Goal: Information Seeking & Learning: Learn about a topic

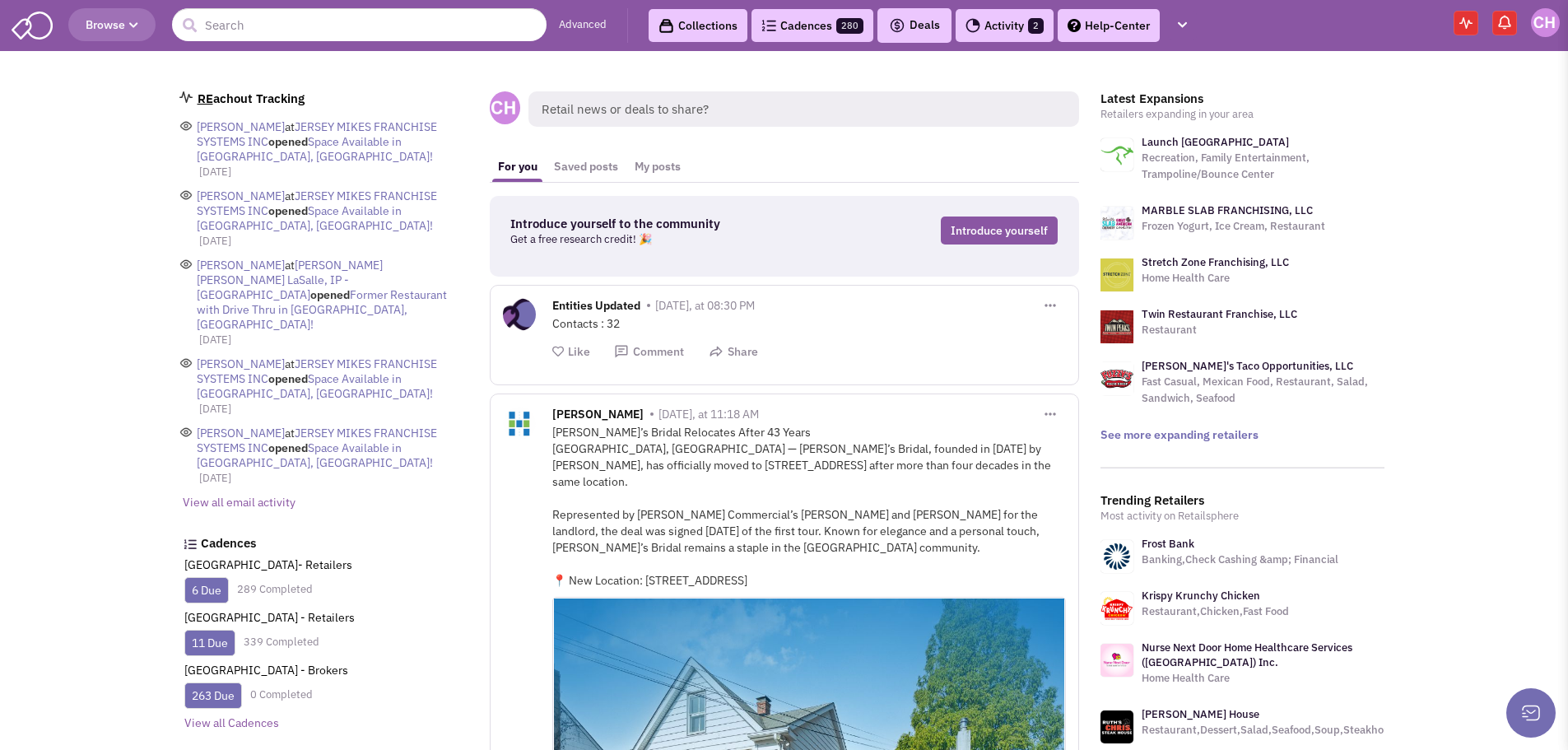
click at [586, 29] on link "Advanced" at bounding box center [583, 26] width 48 height 16
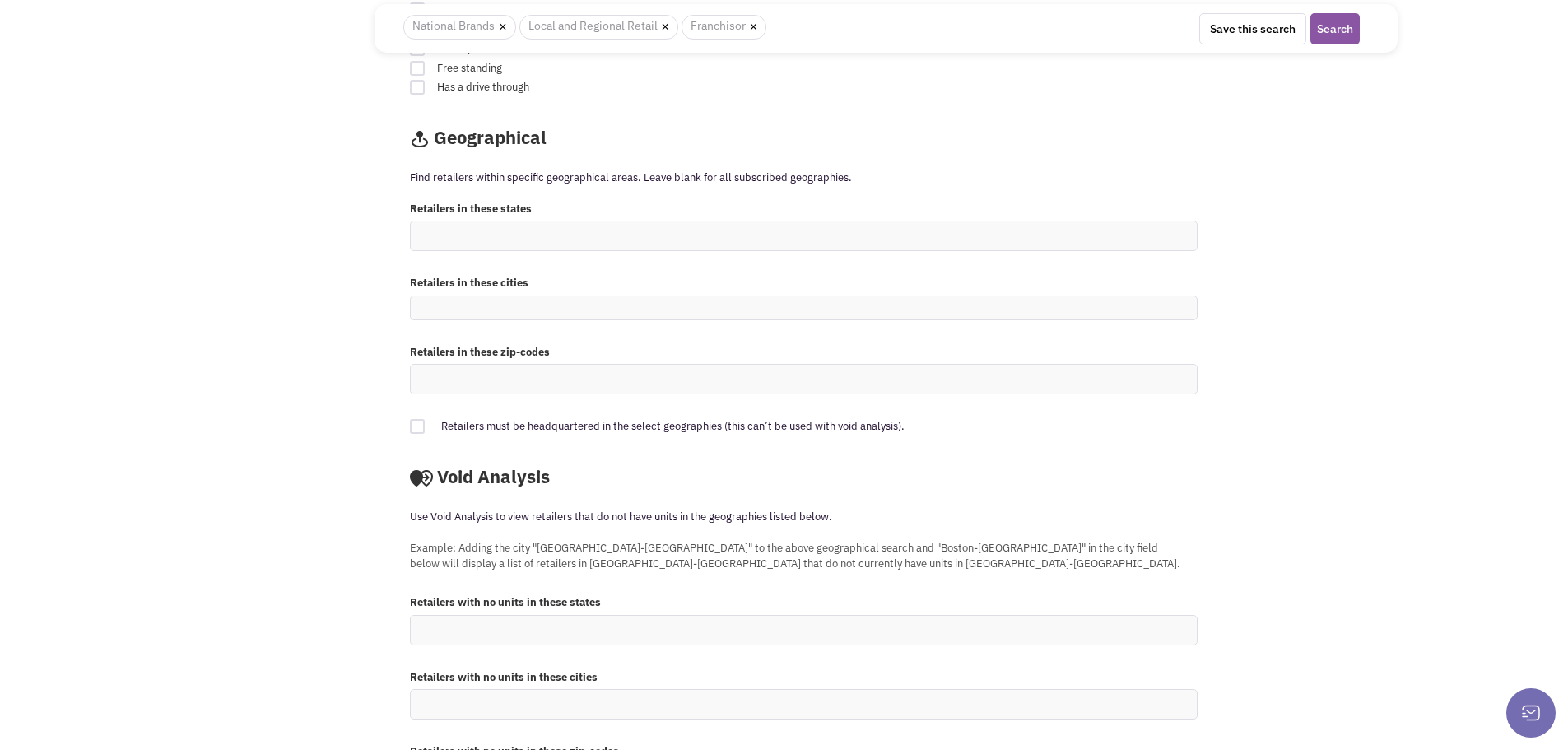
scroll to position [1325, 0]
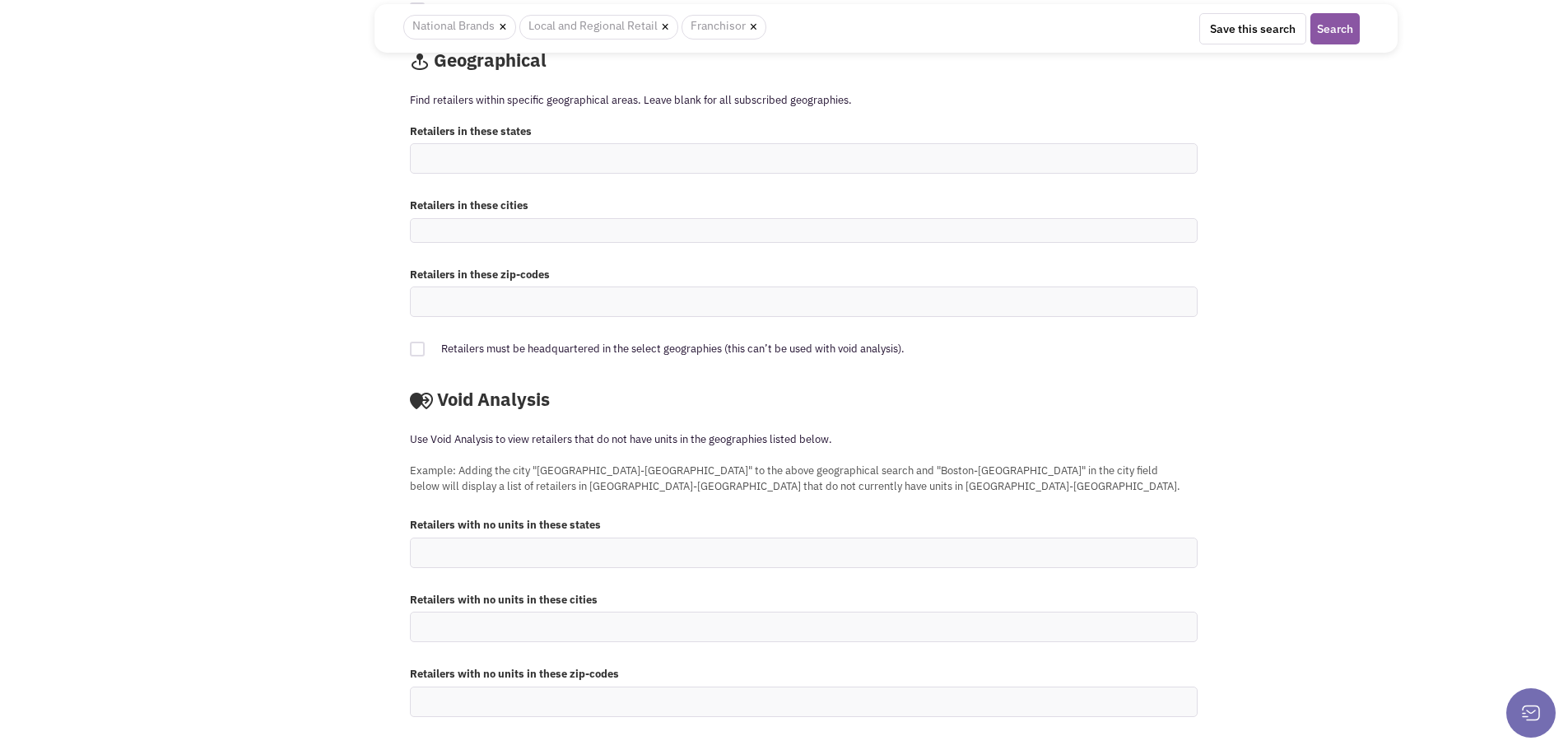
click at [626, 700] on ul at bounding box center [804, 701] width 786 height 29
click at [0, 0] on select at bounding box center [0, 0] width 0 height 0
type input "16601"
click at [1228, 375] on div "Retailers must be headquartered in the select geographies (this can’t be used w…" at bounding box center [886, 355] width 974 height 44
click at [1345, 28] on button "Search" at bounding box center [1335, 29] width 49 height 31
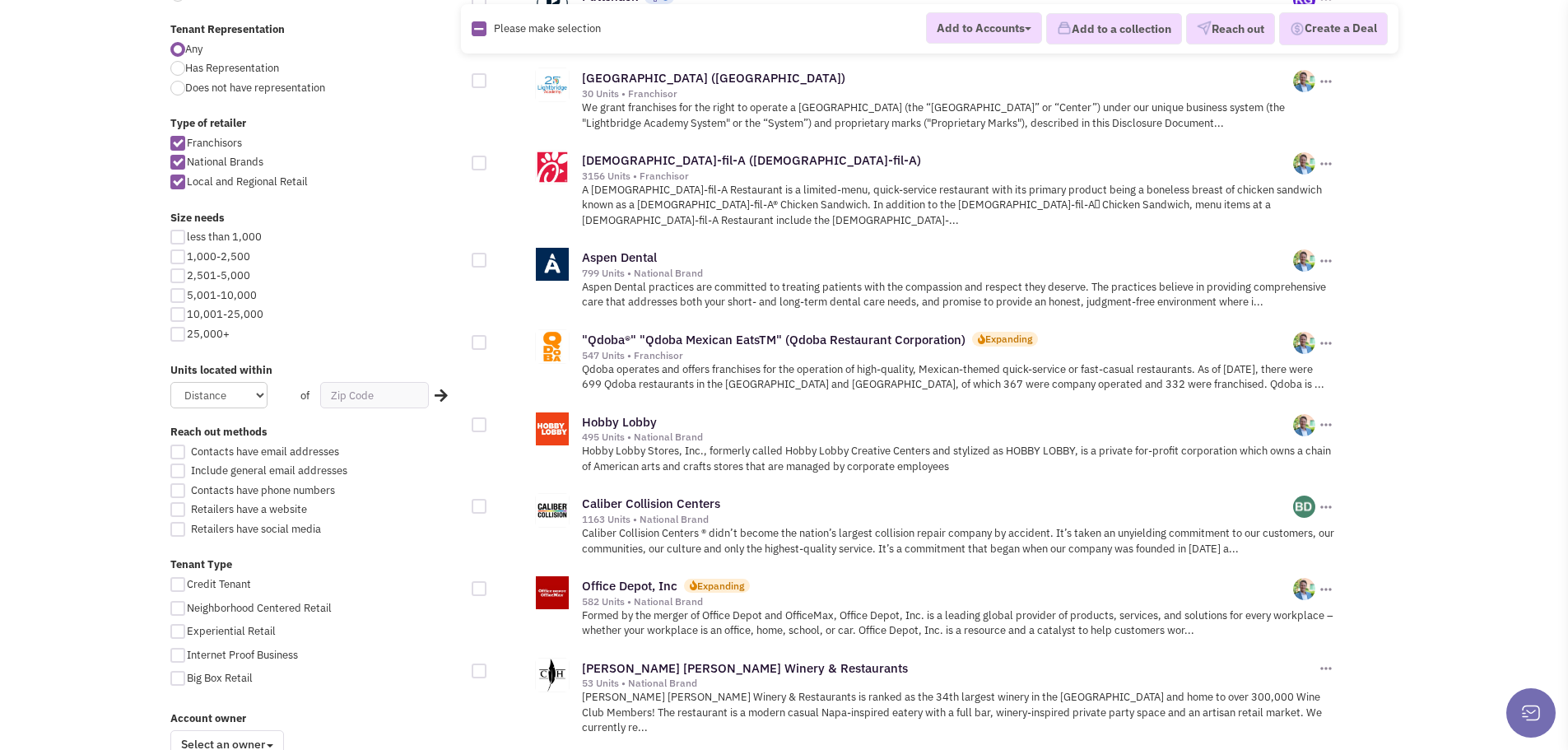
scroll to position [741, 0]
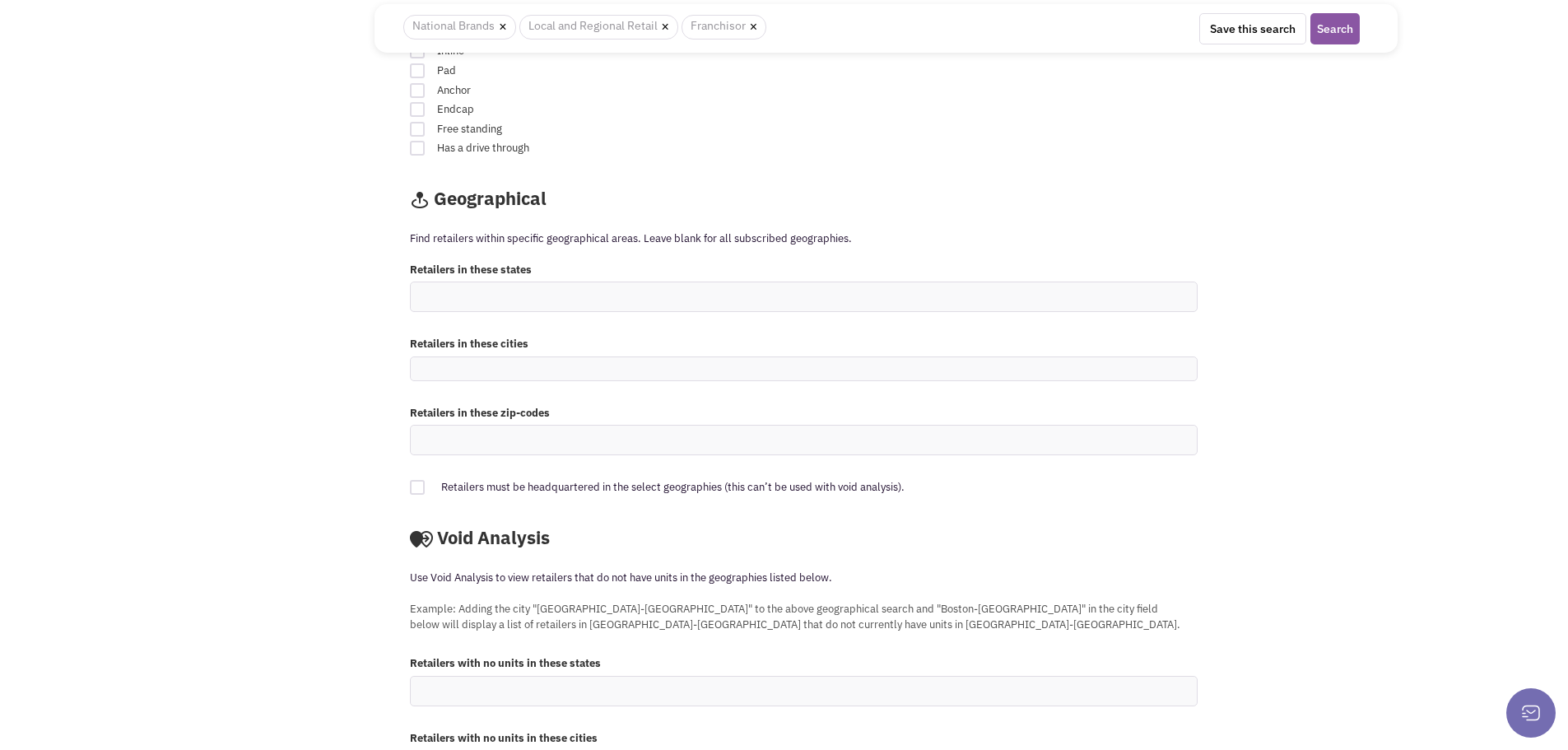
scroll to position [1325, 0]
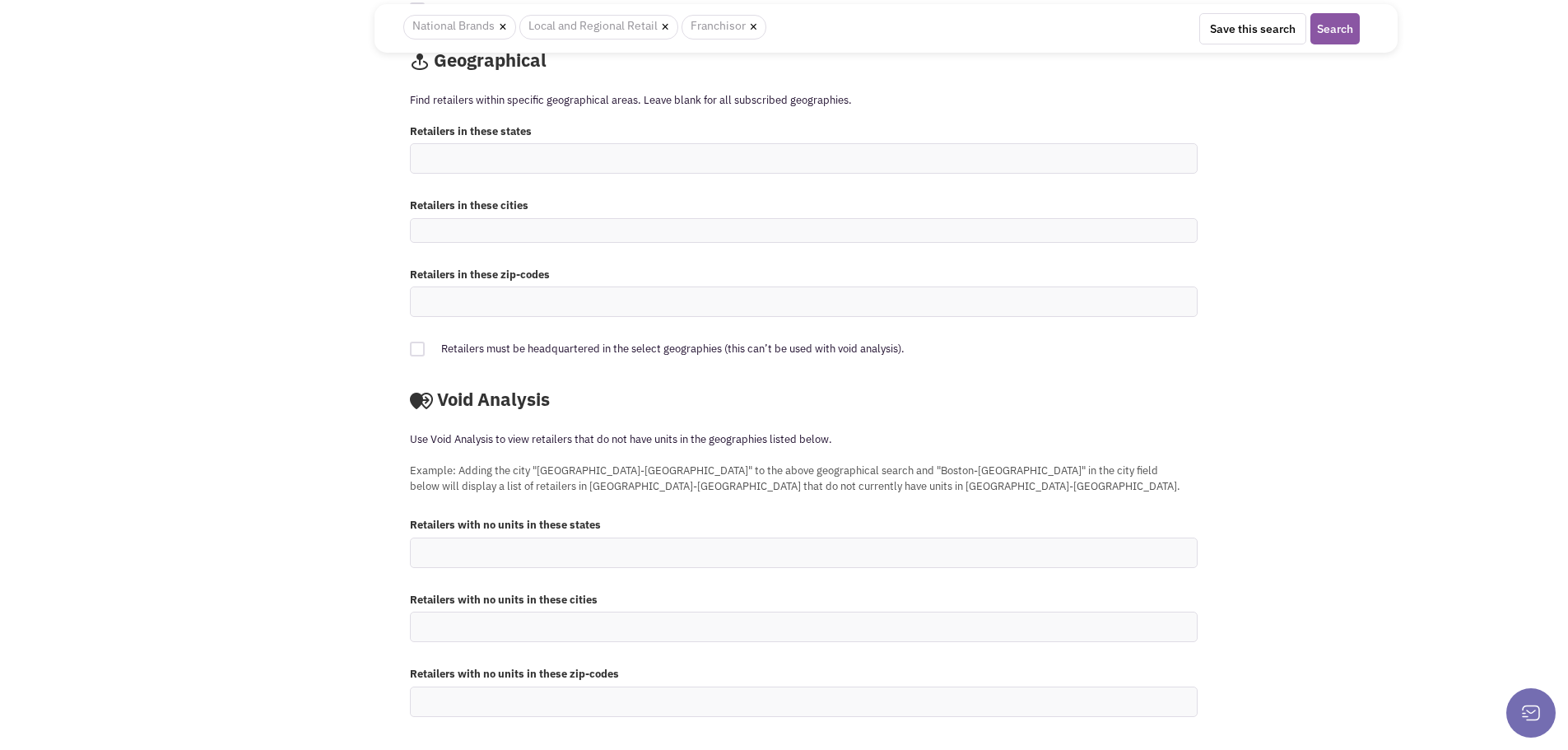
click at [689, 700] on ul at bounding box center [804, 701] width 786 height 29
click at [0, 0] on select at bounding box center [0, 0] width 0 height 0
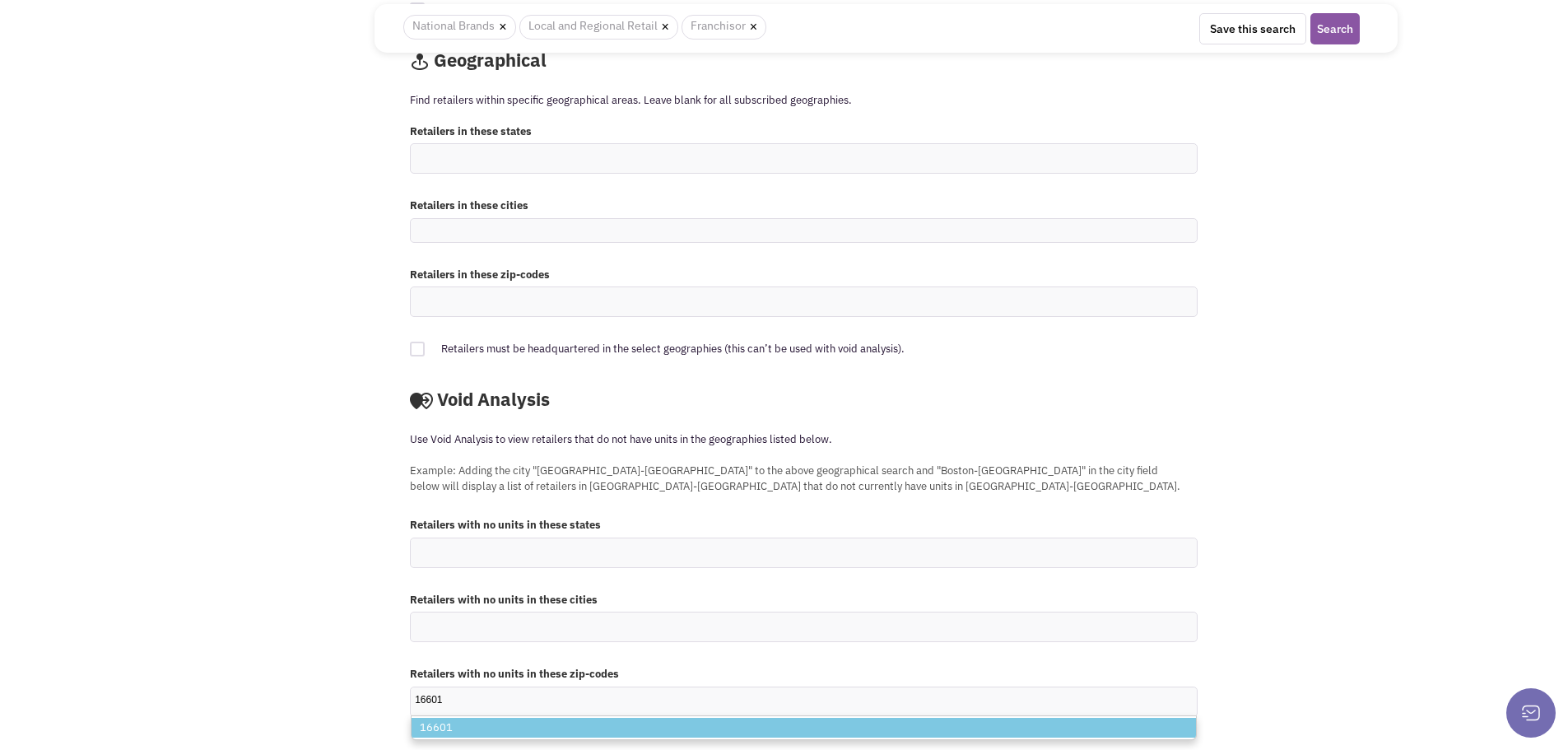
click at [689, 700] on ul "16601" at bounding box center [804, 701] width 786 height 29
click at [0, 0] on select "16601 16601" at bounding box center [0, 0] width 0 height 0
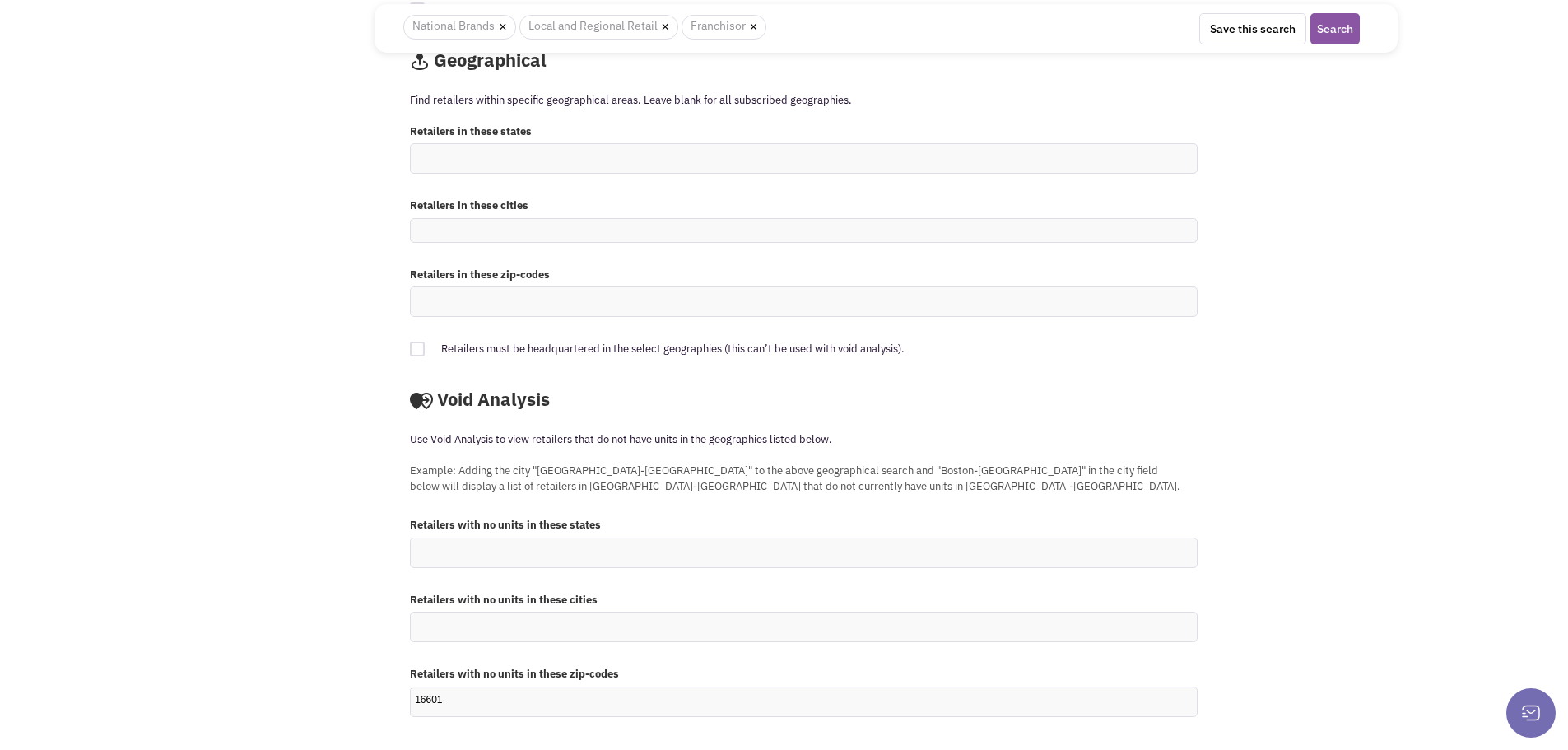
click at [689, 700] on ul "16601" at bounding box center [804, 701] width 786 height 29
click at [0, 0] on select "16601" at bounding box center [0, 0] width 0 height 0
type input "16601"
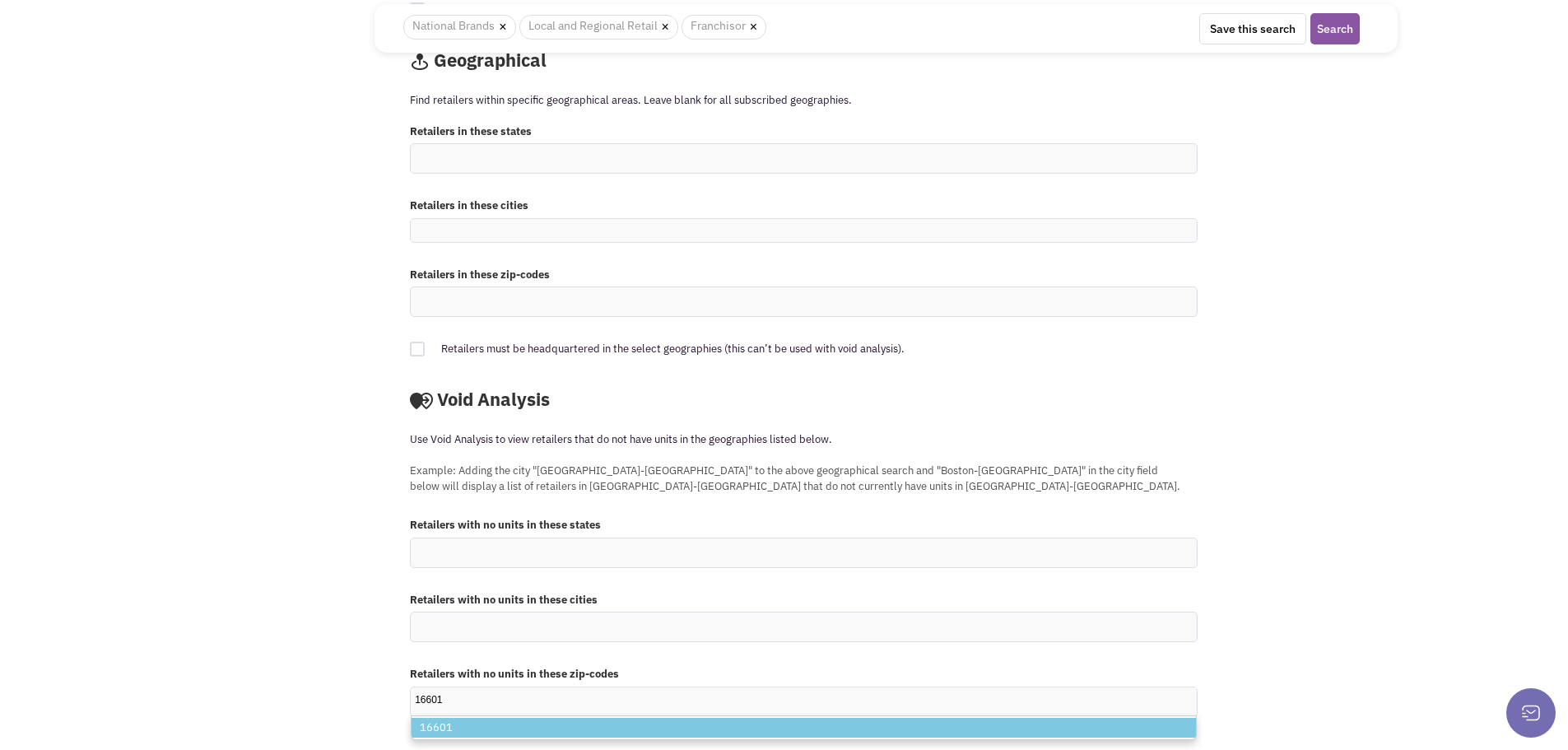
click at [694, 727] on li "16601" at bounding box center [804, 727] width 784 height 21
click at [0, 0] on select "16601 16601" at bounding box center [0, 0] width 0 height 0
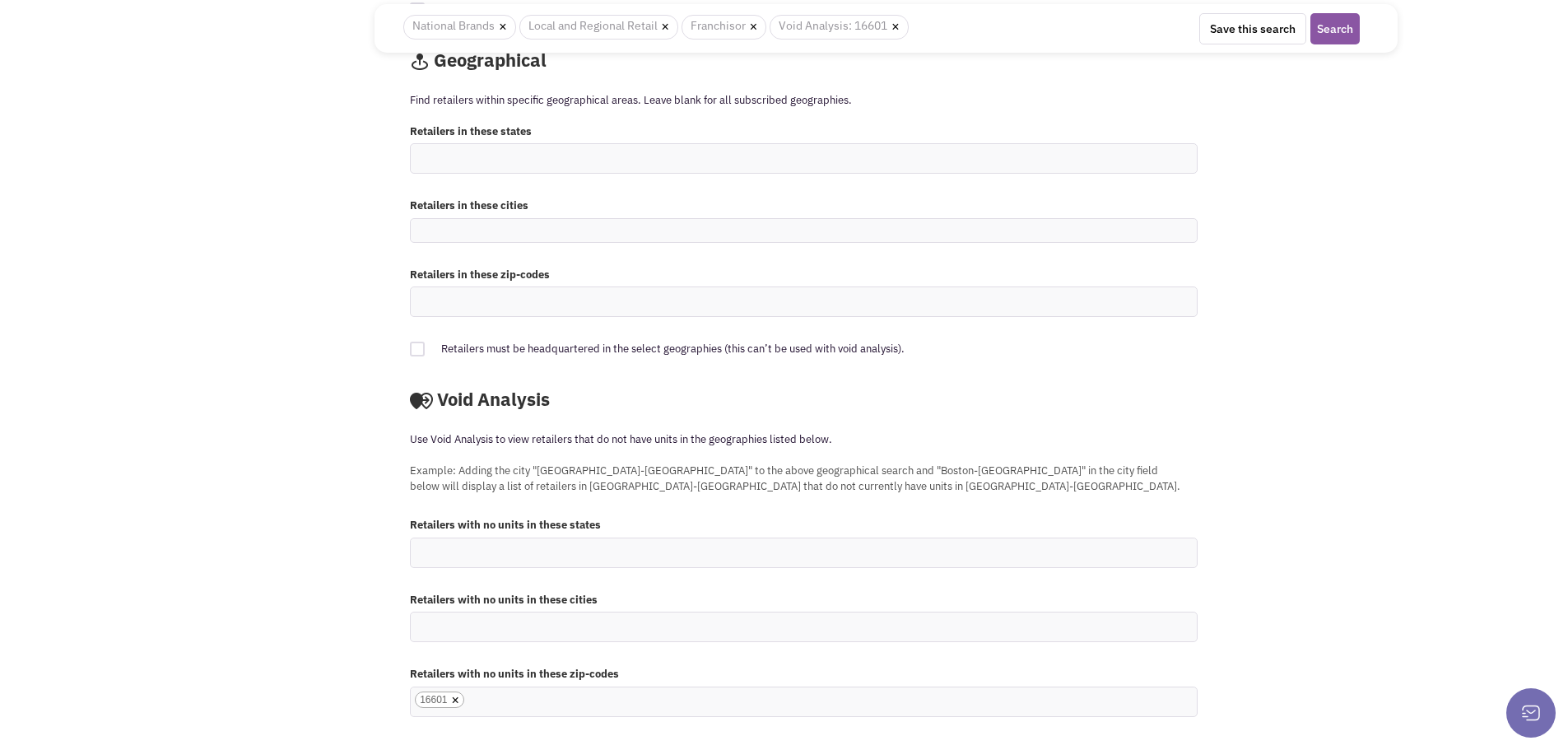
click at [664, 681] on label "Retailers with no units in these zip-codes" at bounding box center [803, 674] width 787 height 16
click at [667, 701] on ul "× 16601" at bounding box center [804, 701] width 786 height 29
click at [0, 0] on select "16601" at bounding box center [0, 0] width 0 height 0
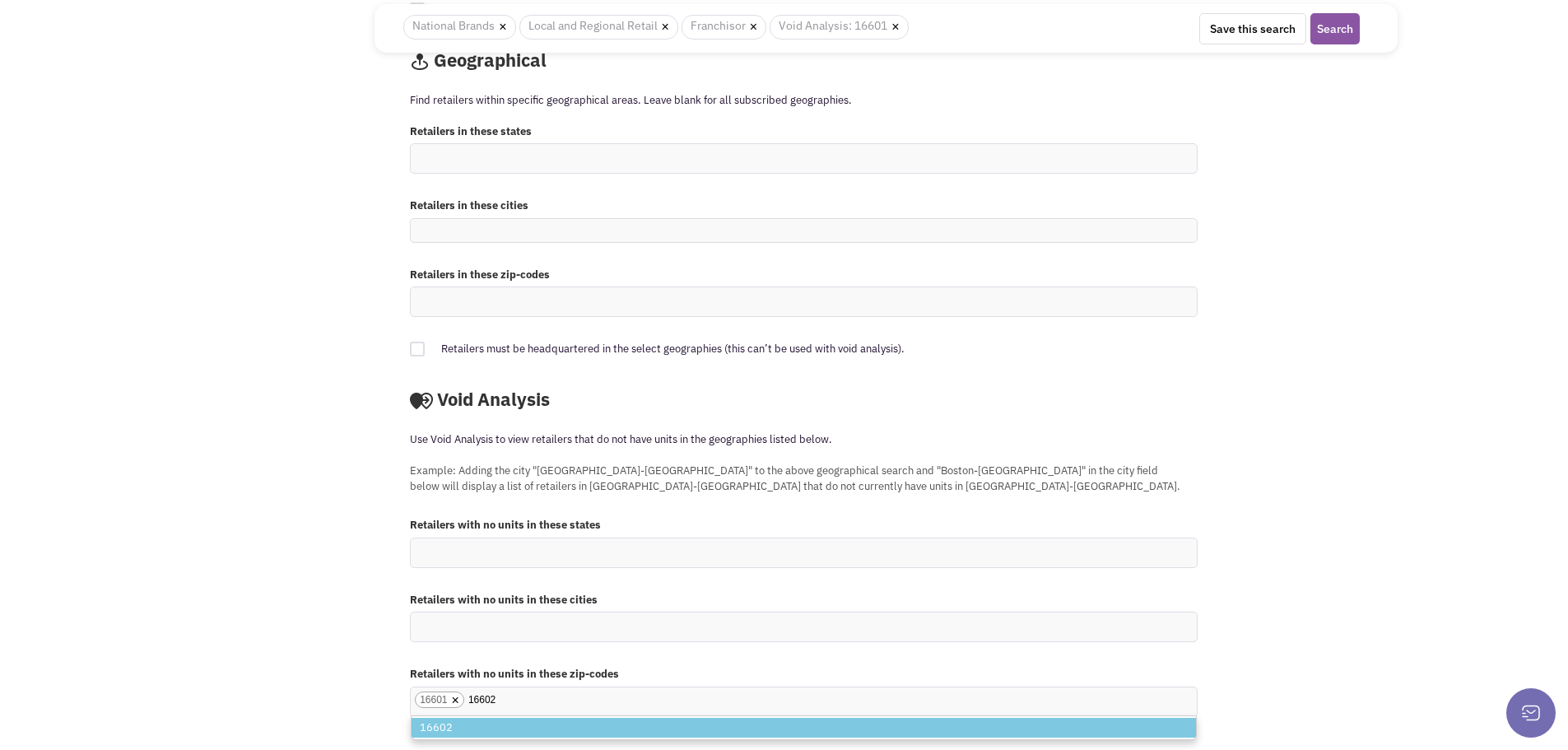
type input "16602"
click at [679, 731] on li "16602" at bounding box center [804, 727] width 784 height 21
click at [0, 0] on select "16601" at bounding box center [0, 0] width 0 height 0
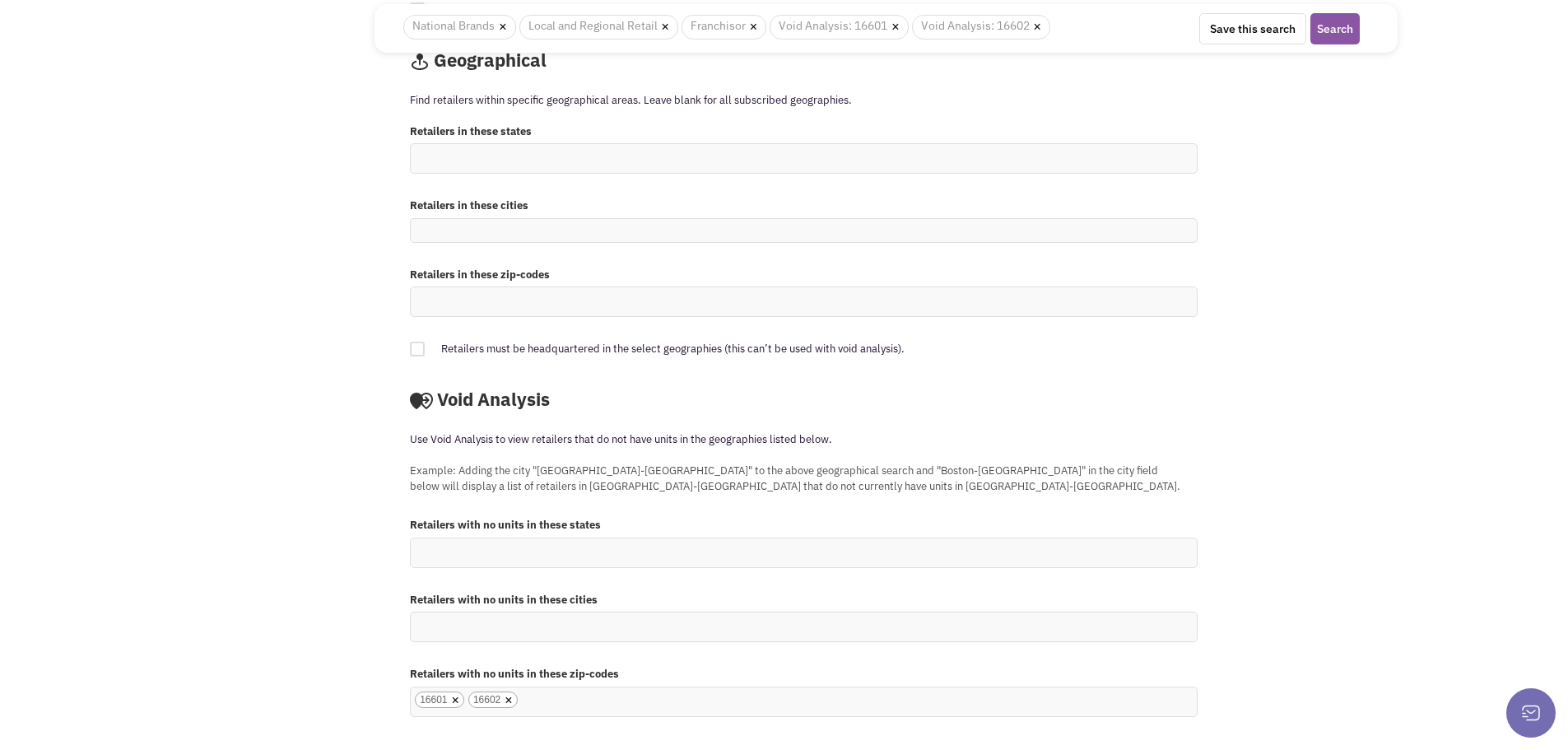
click at [803, 705] on ul "× 16601 × 16602" at bounding box center [804, 701] width 786 height 29
click at [0, 0] on select "16601 16602" at bounding box center [0, 0] width 0 height 0
click at [1345, 24] on button "Search" at bounding box center [1335, 29] width 49 height 31
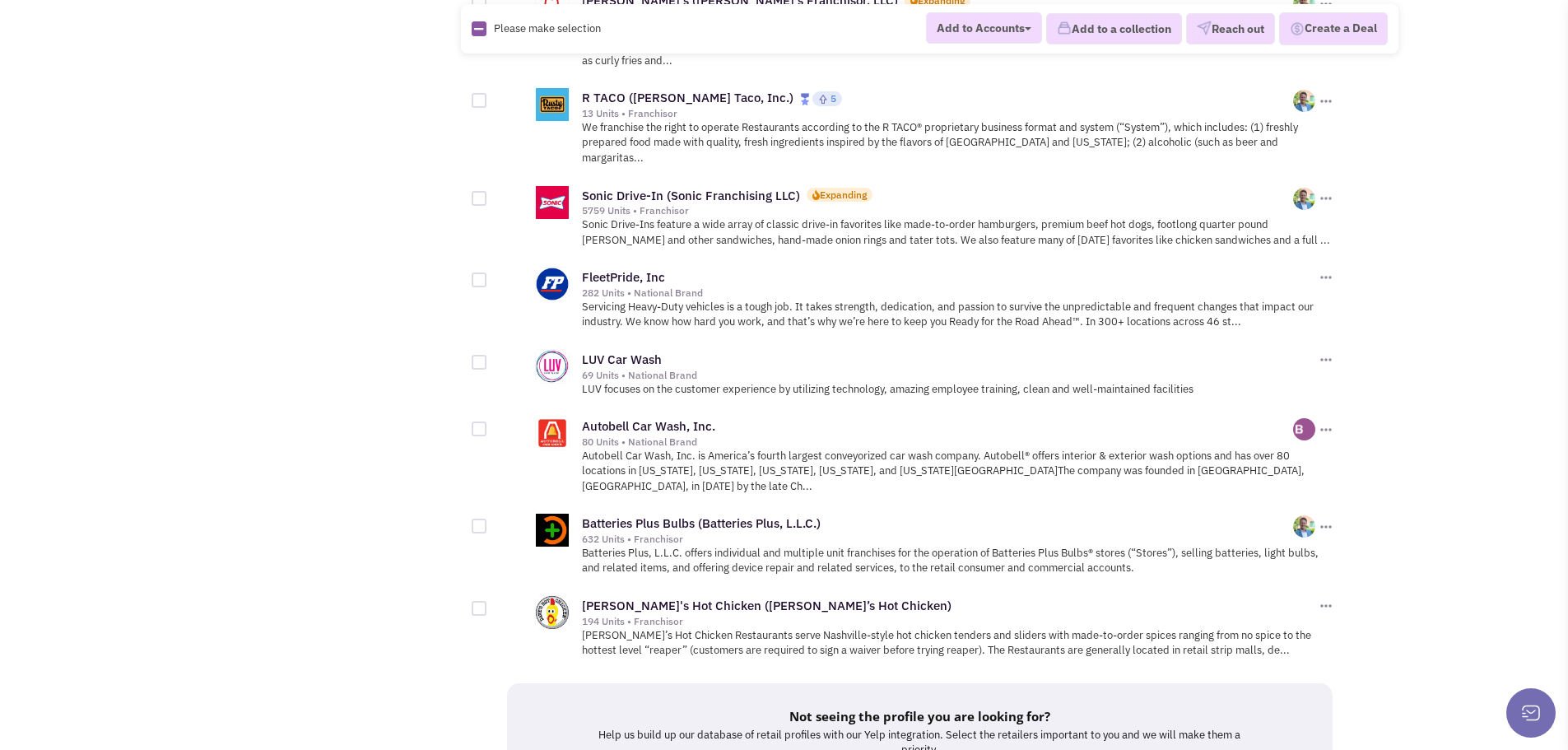
scroll to position [1789, 0]
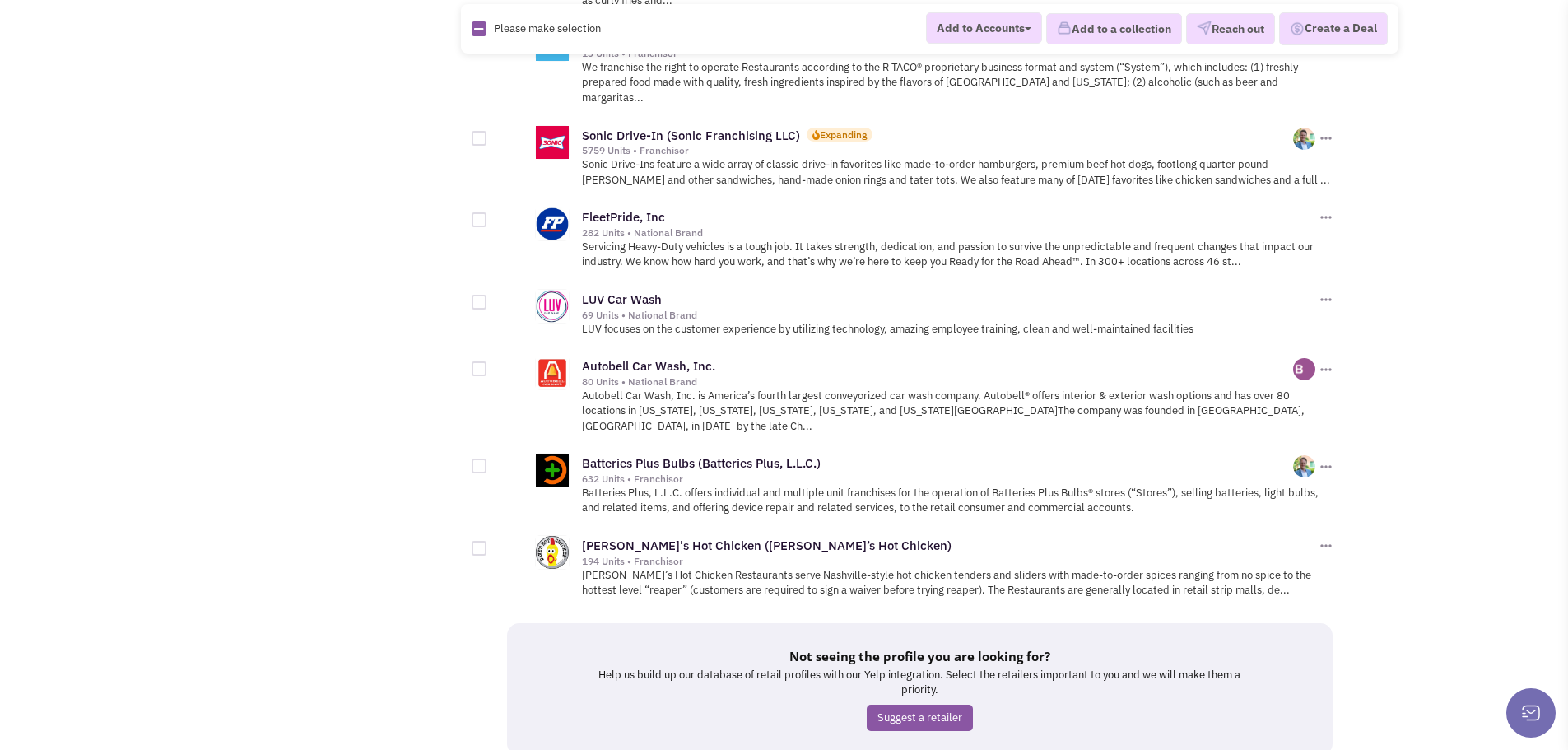
drag, startPoint x: 801, startPoint y: 663, endPoint x: 833, endPoint y: 657, distance: 32.6
